Goal: Find specific page/section: Locate a particular part of the current website

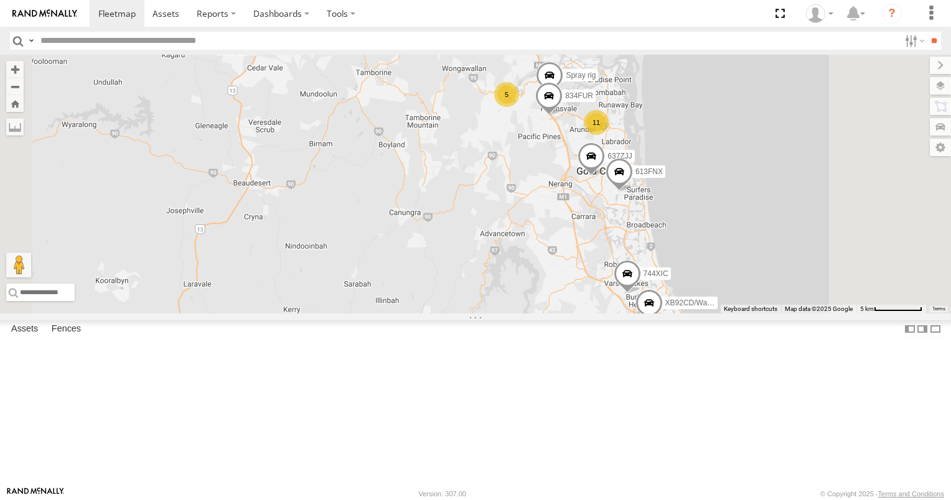
drag, startPoint x: 713, startPoint y: 320, endPoint x: 654, endPoint y: 352, distance: 67.4
click at [658, 314] on div "12 637ZJJ 5 11 3 Spray rig 613FNX 094LQW 834FUR Bobcat 806YIP XB92CD/Water 744X…" at bounding box center [475, 184] width 951 height 259
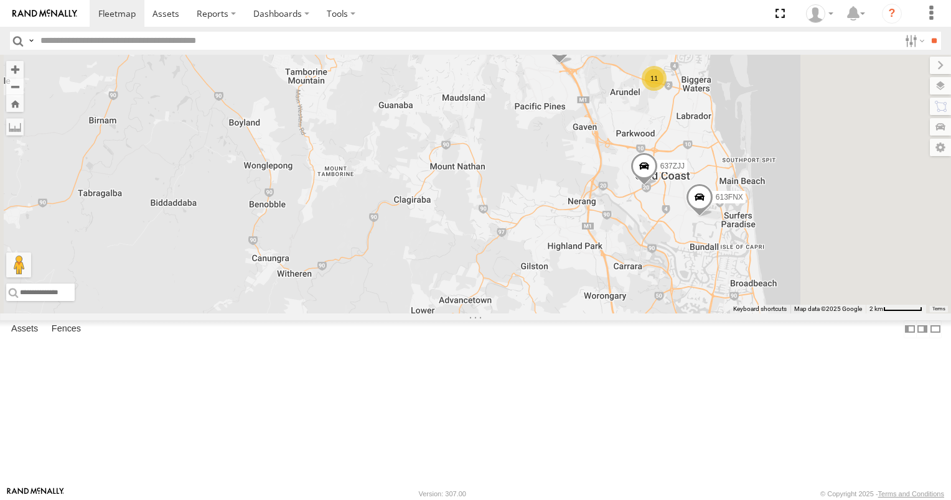
drag, startPoint x: 701, startPoint y: 245, endPoint x: 660, endPoint y: 352, distance: 113.9
click at [661, 314] on div "12 637ZJJ Spray rig 613FNX 094LQW 834FUR Bobcat 806YIP XB92CD/Water 744XIC 11" at bounding box center [475, 184] width 951 height 259
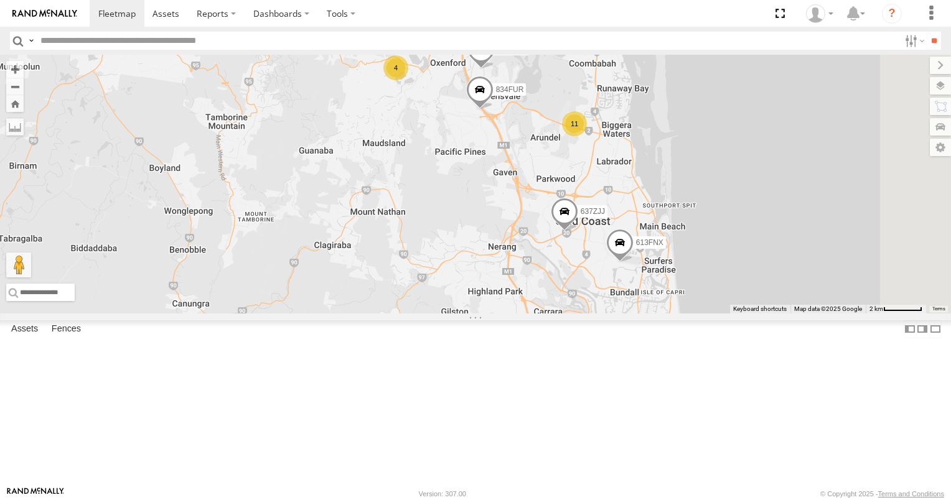
drag, startPoint x: 738, startPoint y: 295, endPoint x: 625, endPoint y: 335, distance: 119.5
click at [628, 314] on div "12 637ZJJ Spray rig 613FNX 094LQW 834FUR Bobcat 806YIP XB92CD/Water 744XIC 11 4…" at bounding box center [475, 184] width 951 height 259
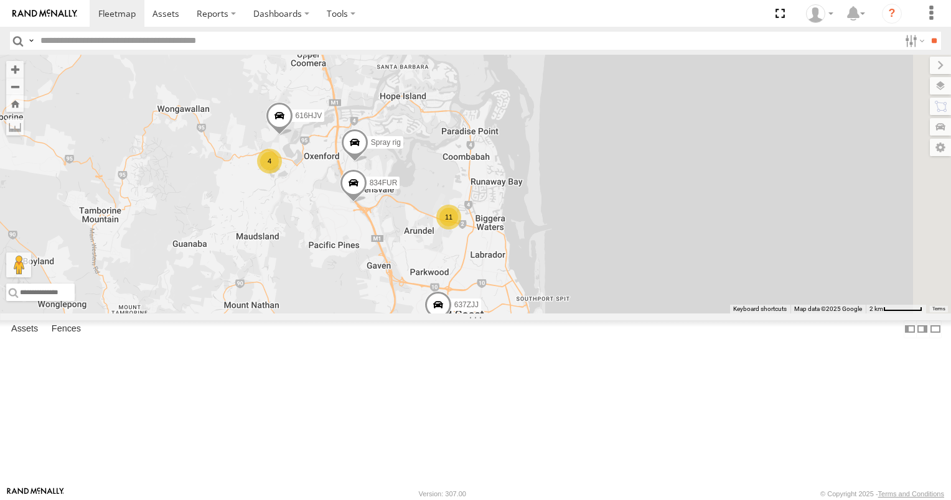
drag, startPoint x: 466, startPoint y: 306, endPoint x: 522, endPoint y: 339, distance: 64.2
click at [526, 314] on div "12 637ZJJ Spray rig 613FNX 094LQW 834FUR Bobcat 806YIP XB92CD/Water 744XIC 11 4…" at bounding box center [475, 184] width 951 height 259
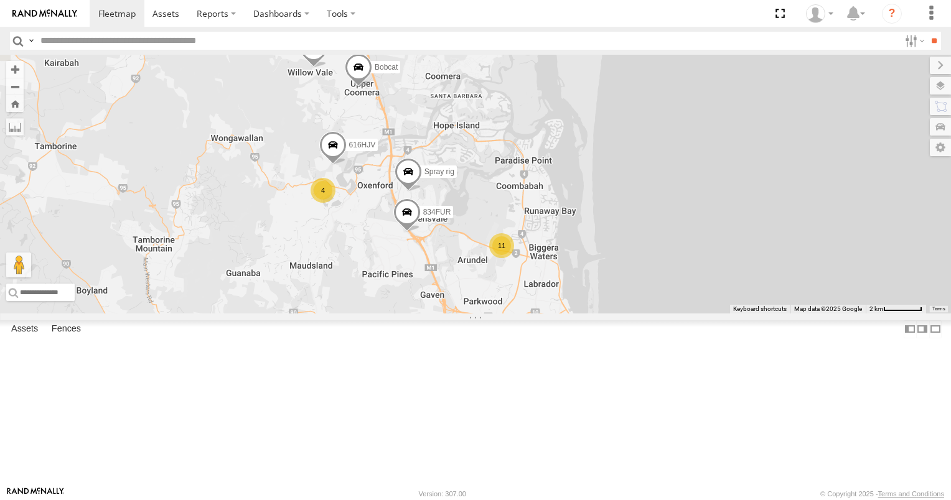
click at [335, 203] on div "4" at bounding box center [323, 190] width 25 height 25
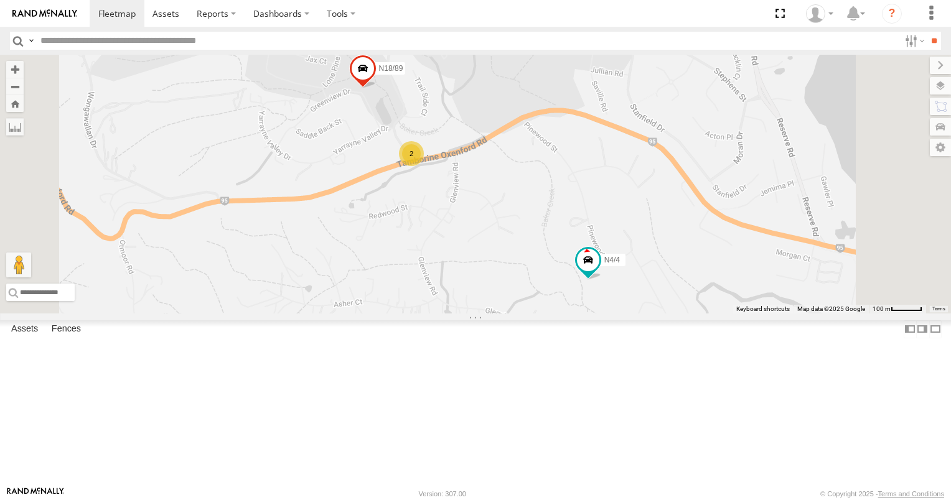
click at [424, 166] on div "2" at bounding box center [411, 153] width 25 height 25
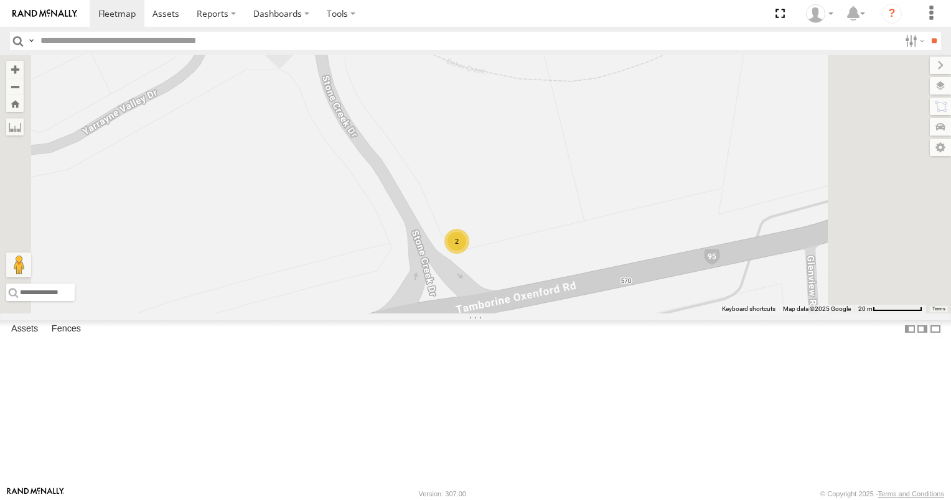
click at [469, 254] on div "2" at bounding box center [456, 241] width 25 height 25
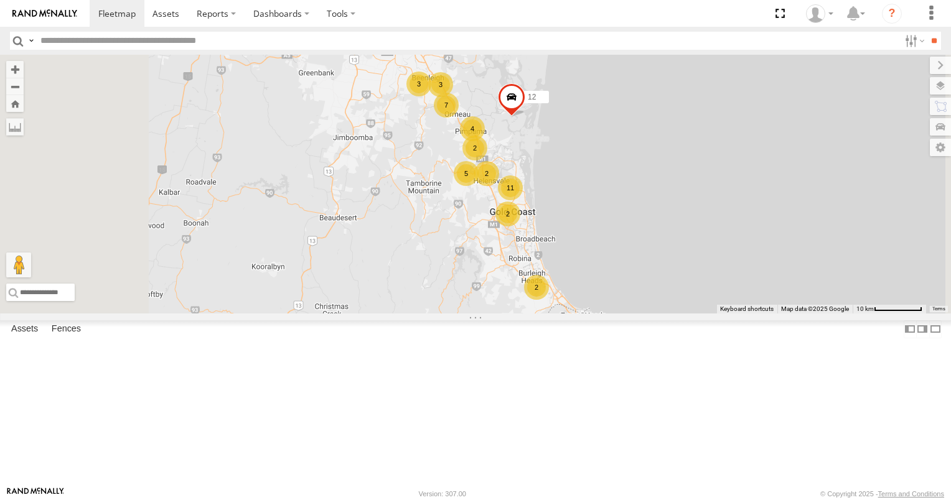
click at [479, 186] on div "5" at bounding box center [466, 173] width 25 height 25
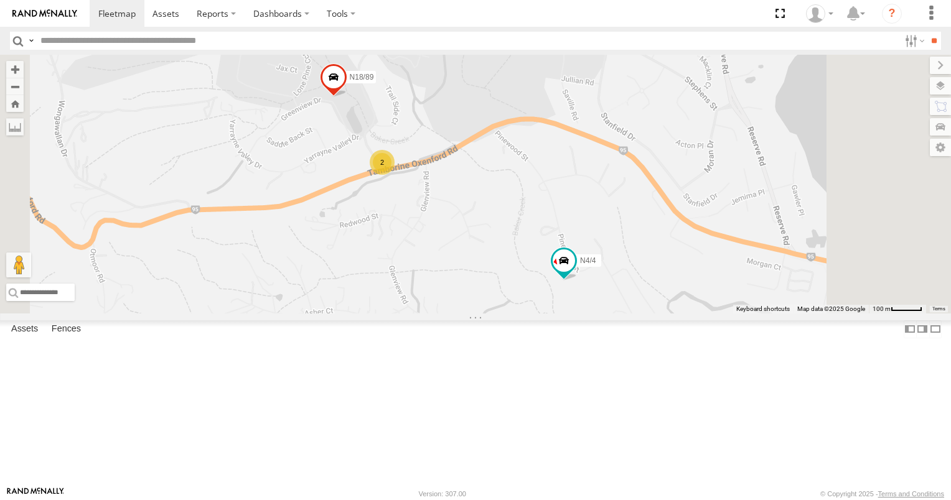
click at [395, 175] on div "2" at bounding box center [382, 162] width 25 height 25
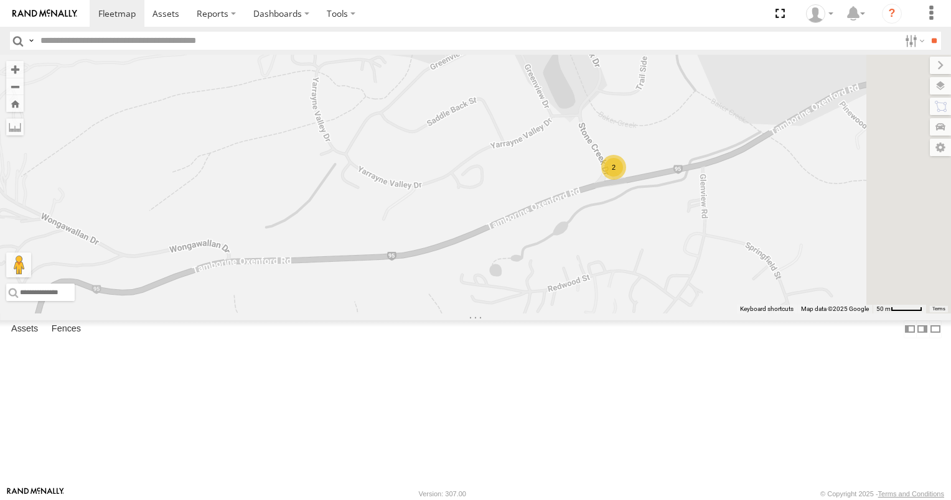
drag, startPoint x: 702, startPoint y: 294, endPoint x: 580, endPoint y: 309, distance: 123.0
click at [582, 309] on div "12 N4/4 616HJV N18/89 2" at bounding box center [475, 184] width 951 height 259
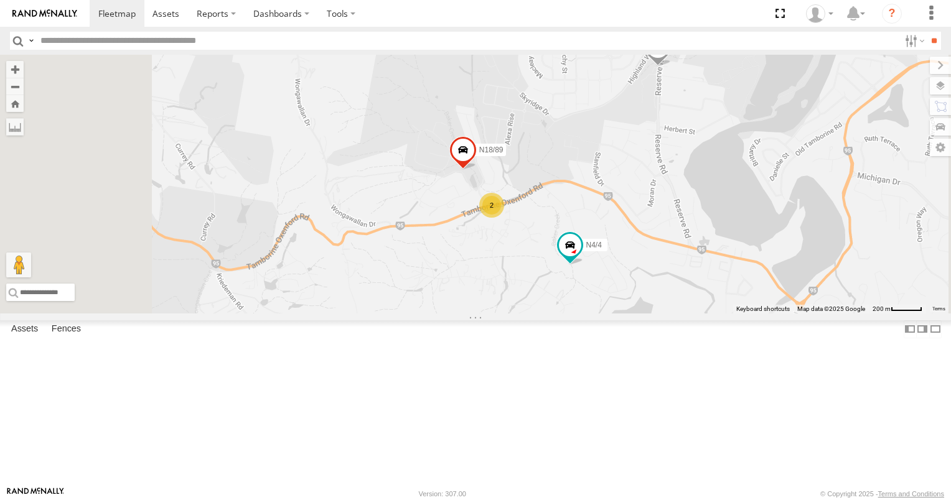
click at [504, 218] on div "2" at bounding box center [491, 205] width 25 height 25
